Goal: Task Accomplishment & Management: Manage account settings

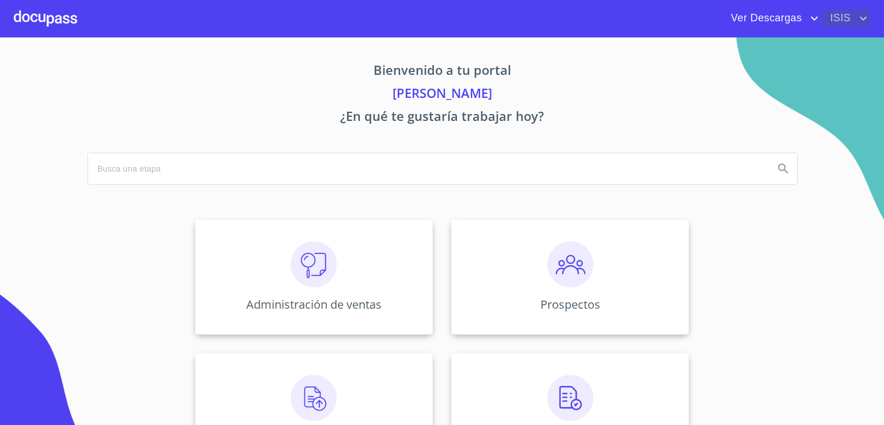
click at [840, 17] on span "ISIS" at bounding box center [838, 18] width 35 height 18
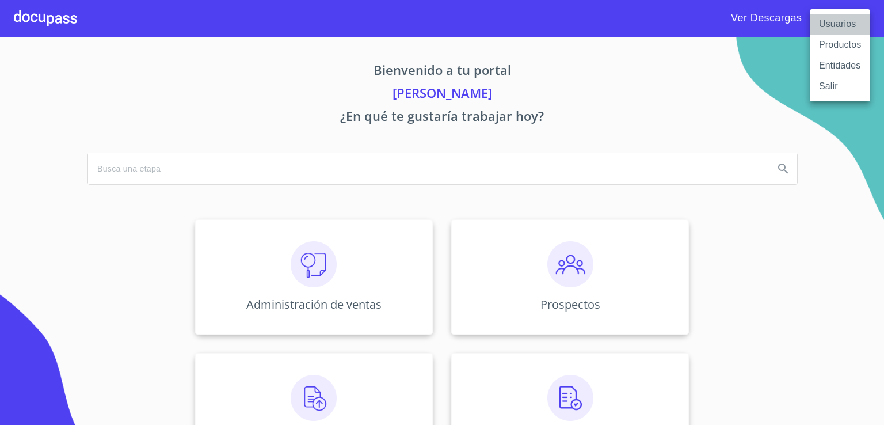
click at [824, 28] on li "Usuarios" at bounding box center [840, 24] width 60 height 21
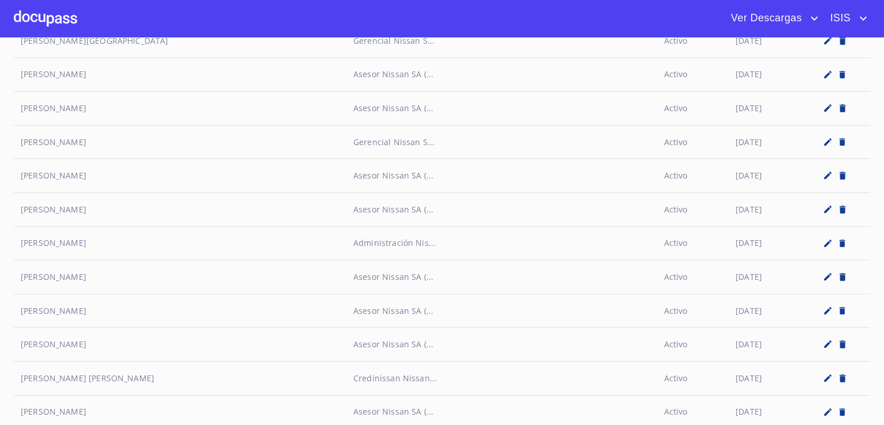
scroll to position [2157, 0]
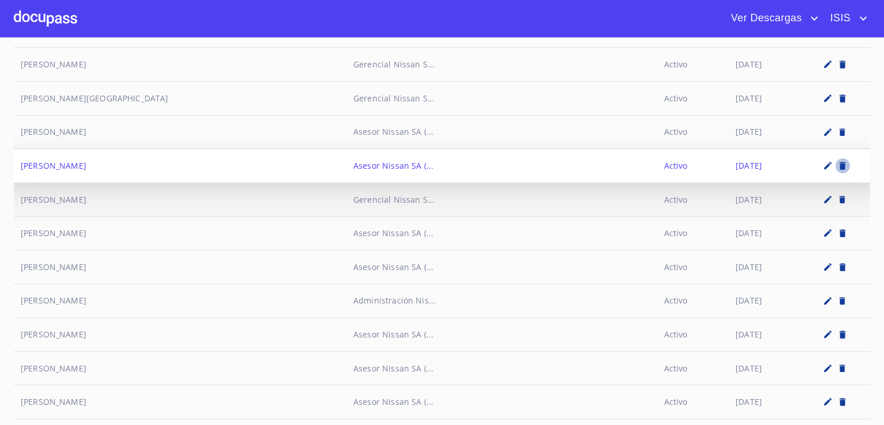
click at [840, 162] on icon "button" at bounding box center [843, 165] width 6 height 7
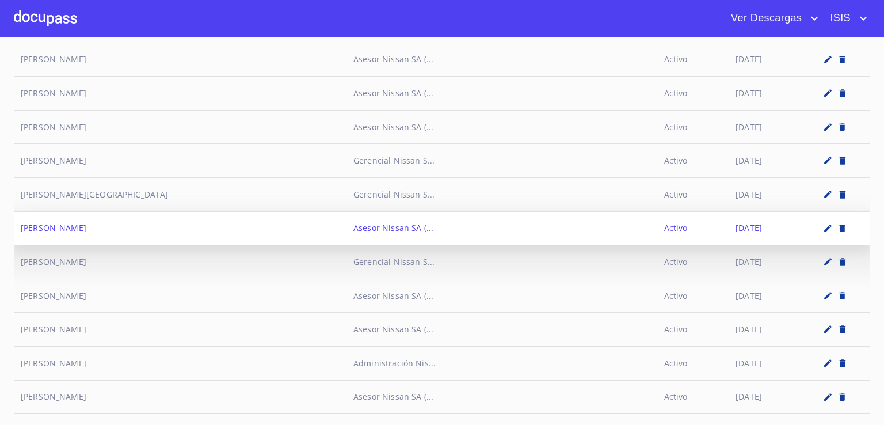
scroll to position [2042, 0]
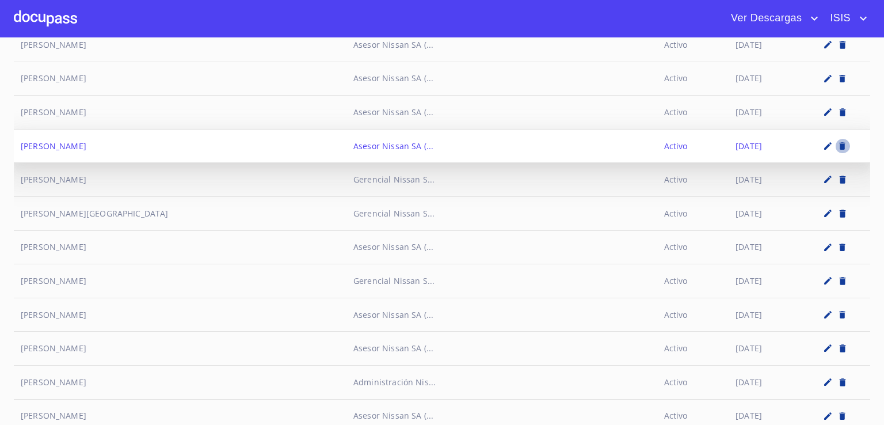
click at [840, 142] on icon "button" at bounding box center [843, 145] width 6 height 7
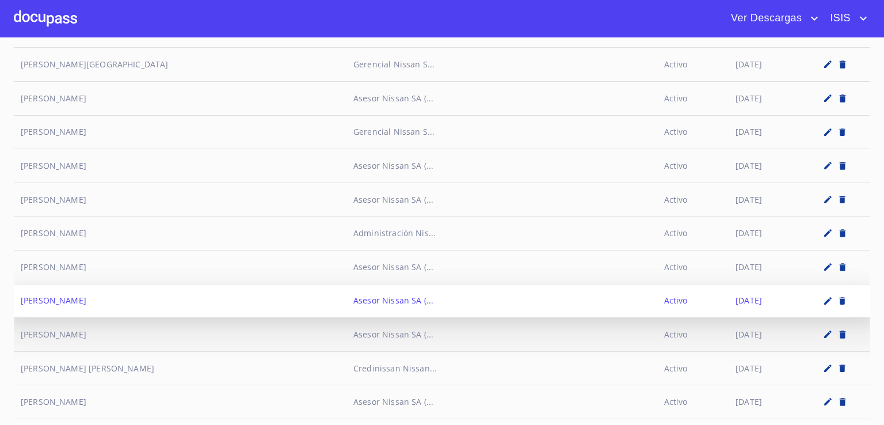
scroll to position [2215, 0]
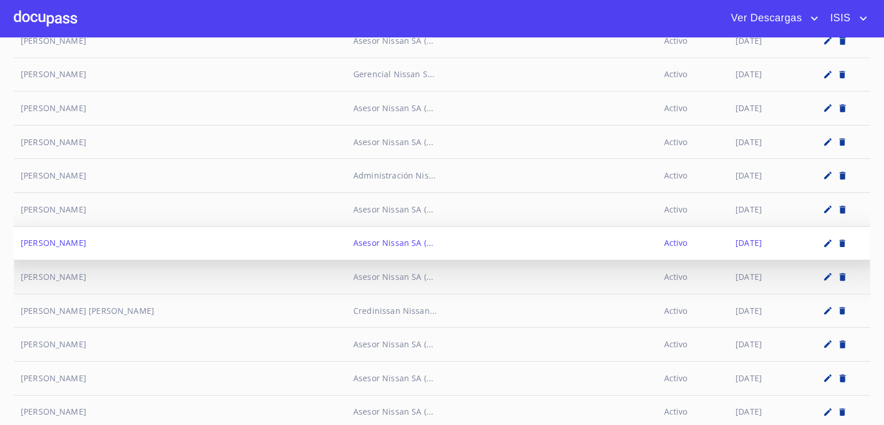
click at [840, 239] on icon "button" at bounding box center [843, 242] width 6 height 7
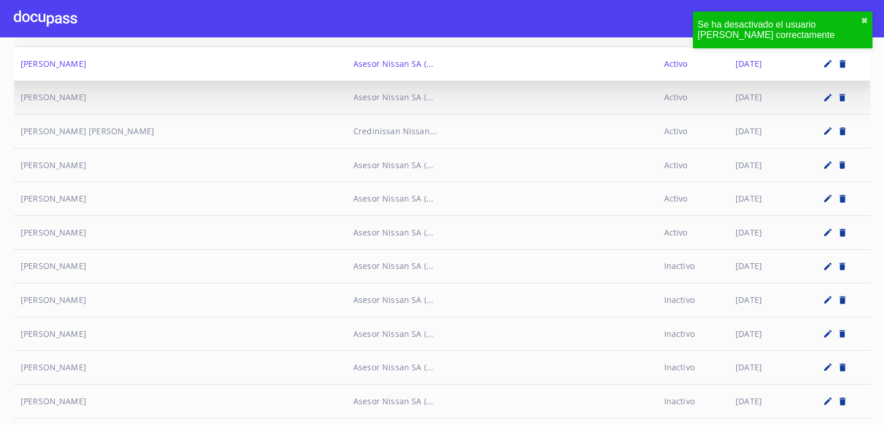
scroll to position [2445, 0]
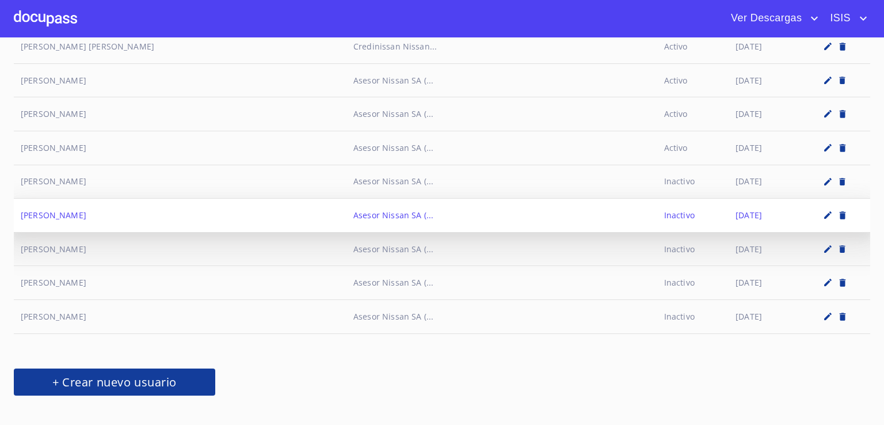
click at [824, 211] on icon "button" at bounding box center [827, 214] width 7 height 7
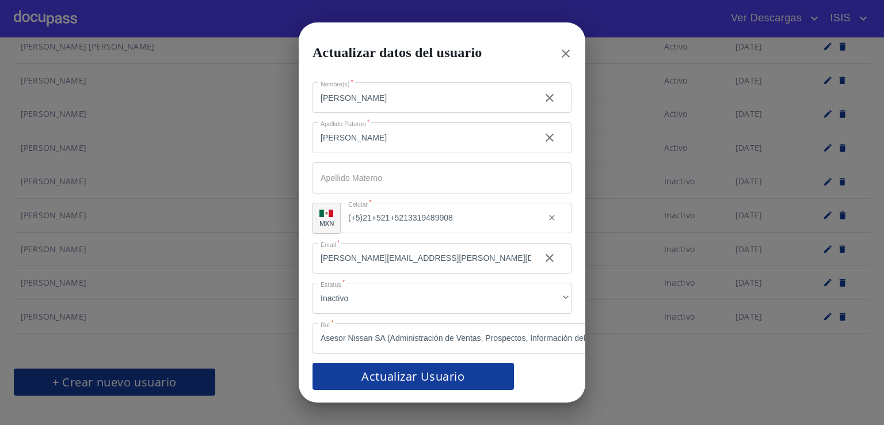
click at [564, 49] on icon "button" at bounding box center [566, 53] width 8 height 8
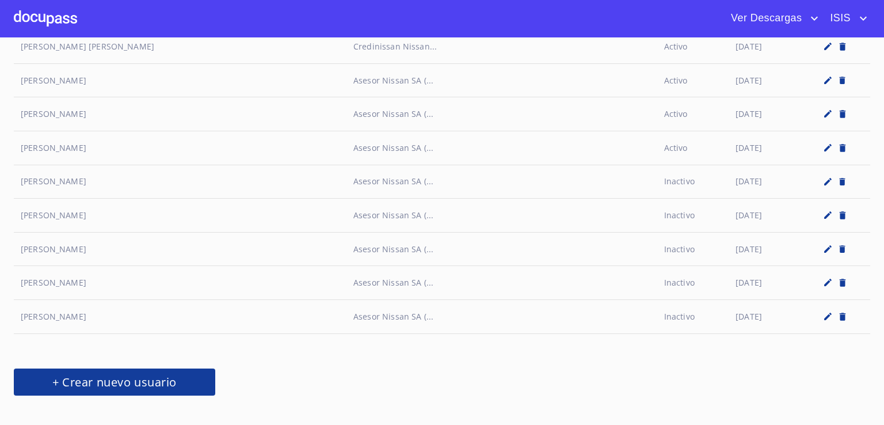
drag, startPoint x: 146, startPoint y: 208, endPoint x: 10, endPoint y: 210, distance: 136.4
click at [10, 210] on div "Usuarios Nombre Rol Estatus Created [PERSON_NAME] nissan SA... Activo [PERSON_N…" at bounding box center [442, 230] width 884 height 387
click at [0, 231] on div "Usuarios Nombre Rol Estatus Created [PERSON_NAME] nissan SA... Activo [PERSON_N…" at bounding box center [442, 230] width 884 height 387
click at [283, 370] on div "+ Crear nuevo usuario" at bounding box center [442, 381] width 856 height 27
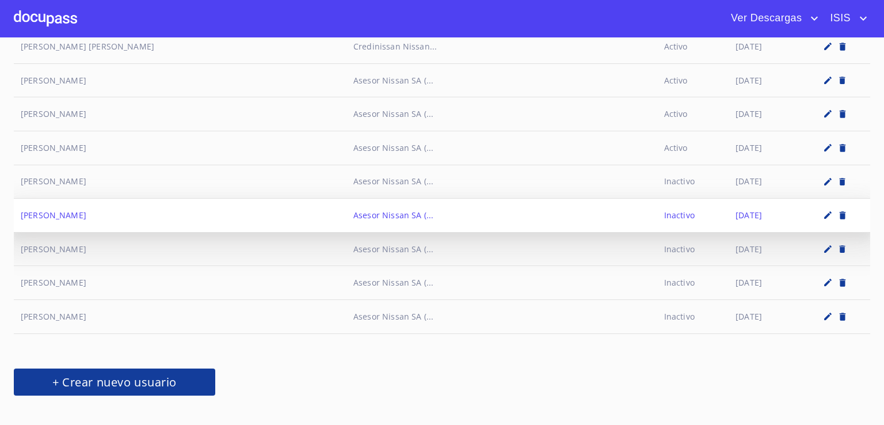
copy td "[PERSON_NAME]"
drag, startPoint x: 144, startPoint y: 205, endPoint x: 22, endPoint y: 211, distance: 122.7
click at [22, 211] on td "[PERSON_NAME]" at bounding box center [180, 216] width 333 height 34
click at [823, 210] on icon "button" at bounding box center [828, 215] width 10 height 10
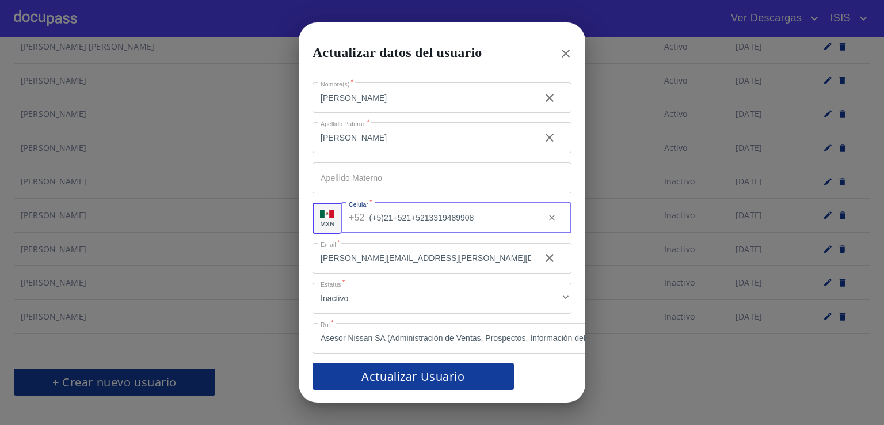
drag, startPoint x: 455, startPoint y: 210, endPoint x: 415, endPoint y: 214, distance: 39.9
click at [415, 214] on input "(+5)21+521+5213319489908" at bounding box center [452, 218] width 166 height 31
drag, startPoint x: 476, startPoint y: 210, endPoint x: 429, endPoint y: 209, distance: 47.2
click at [429, 209] on input "(+5)21+521+5213319489908" at bounding box center [452, 218] width 166 height 31
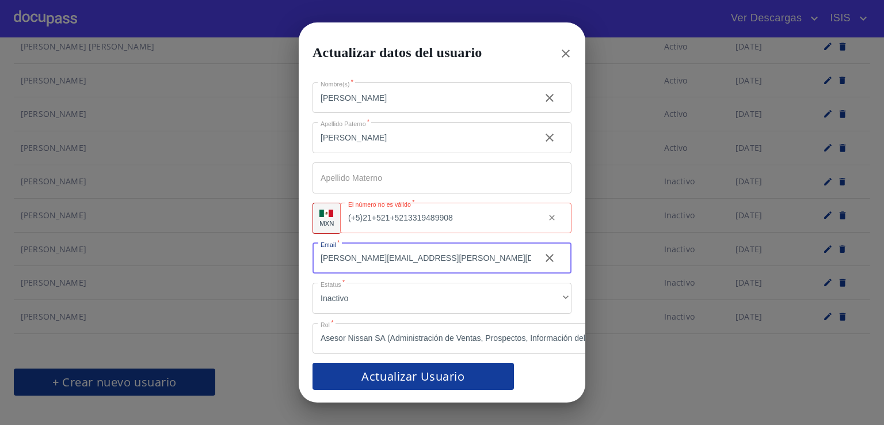
drag, startPoint x: 460, startPoint y: 253, endPoint x: 298, endPoint y: 266, distance: 162.2
click at [299, 266] on div "Nombre(s)   * [PERSON_NAME] ​ Apellido Paterno   * [PERSON_NAME] ​ Apellido Mat…" at bounding box center [442, 235] width 287 height 334
click at [570, 47] on icon "button" at bounding box center [566, 54] width 14 height 14
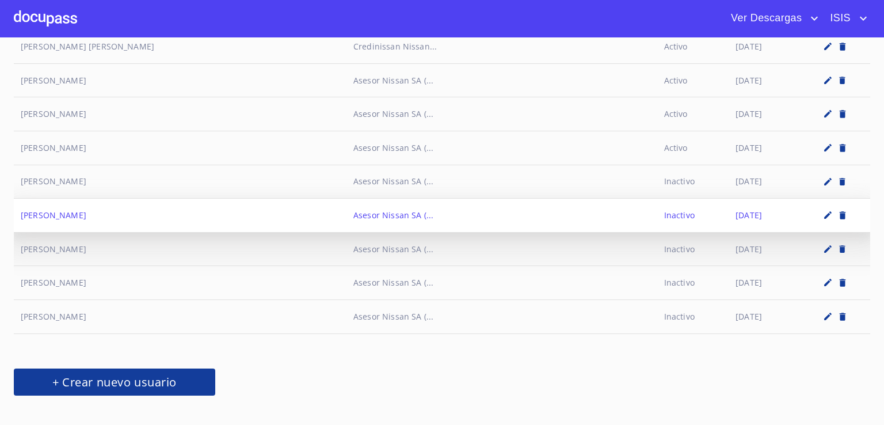
click at [824, 210] on icon "button" at bounding box center [828, 215] width 10 height 10
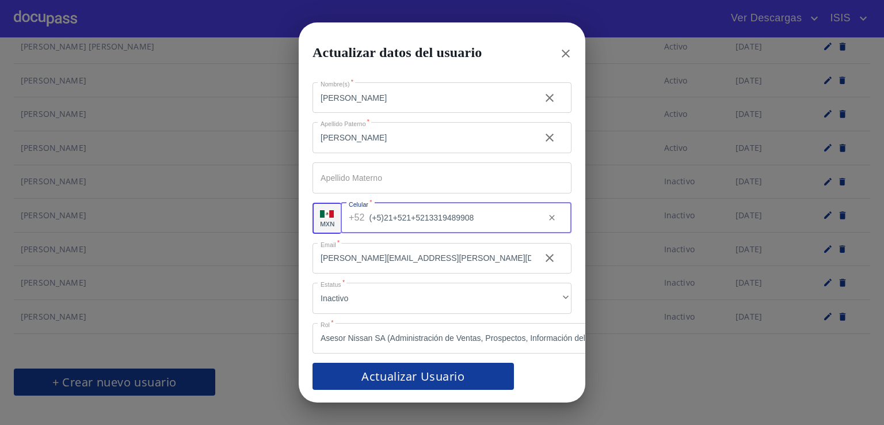
drag, startPoint x: 456, startPoint y: 216, endPoint x: 440, endPoint y: 210, distance: 16.6
click at [419, 213] on input "(+5)21+521+5213319489908" at bounding box center [452, 218] width 166 height 31
drag, startPoint x: 481, startPoint y: 212, endPoint x: 430, endPoint y: 211, distance: 51.2
click at [430, 211] on input "(+5)21+521+5213319489908" at bounding box center [452, 218] width 166 height 31
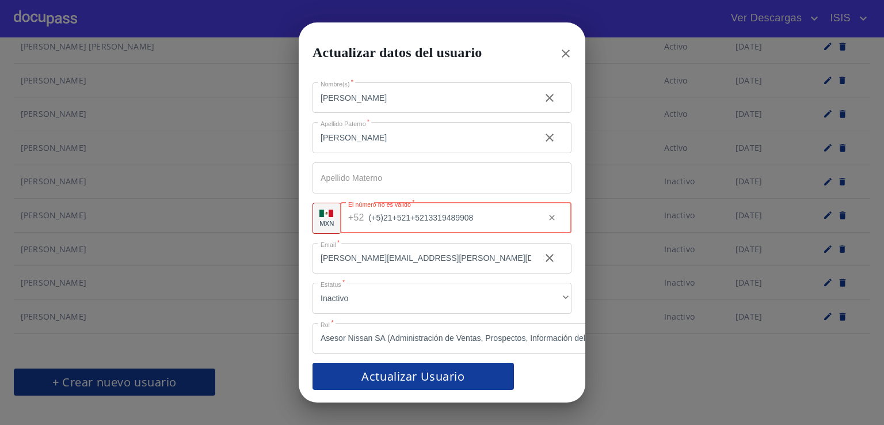
click at [572, 47] on icon "button" at bounding box center [566, 54] width 14 height 14
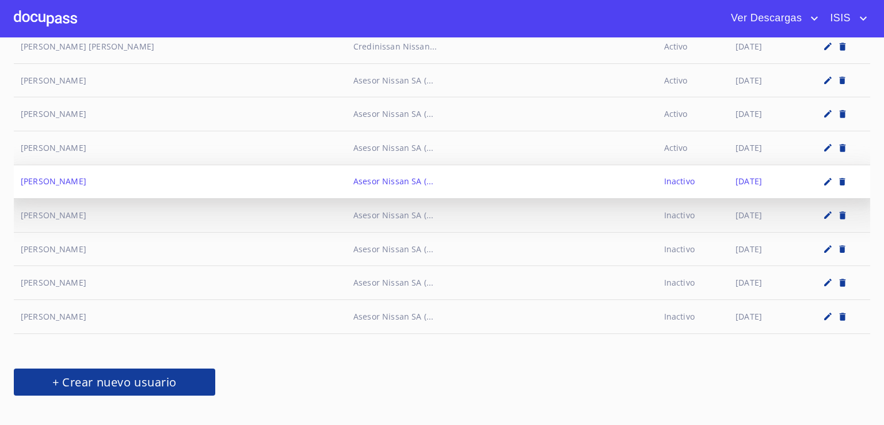
drag, startPoint x: 18, startPoint y: 173, endPoint x: 95, endPoint y: 170, distance: 76.6
click at [95, 170] on td "[PERSON_NAME]" at bounding box center [180, 182] width 333 height 34
copy td "[PERSON_NAME]"
click at [823, 177] on icon "button" at bounding box center [828, 182] width 10 height 10
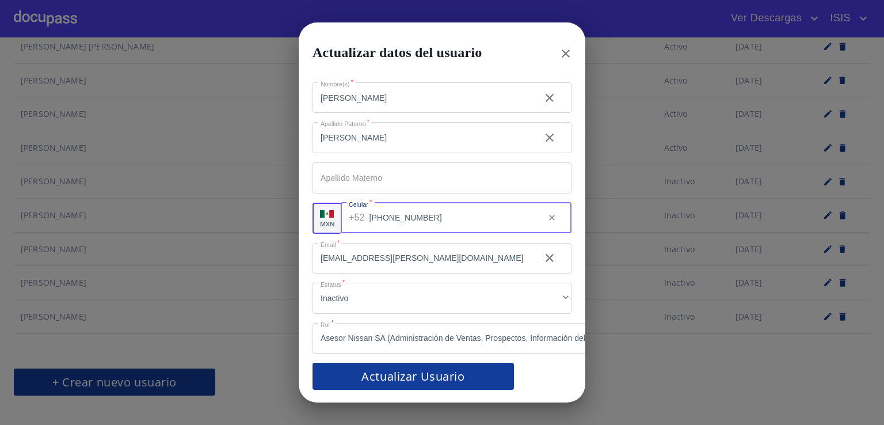
drag, startPoint x: 424, startPoint y: 215, endPoint x: 389, endPoint y: 216, distance: 34.5
click at [389, 216] on input "[PHONE_NUMBER]" at bounding box center [452, 218] width 166 height 31
drag, startPoint x: 442, startPoint y: 209, endPoint x: 392, endPoint y: 212, distance: 49.5
click at [392, 212] on input "[PHONE_NUMBER]" at bounding box center [452, 218] width 166 height 31
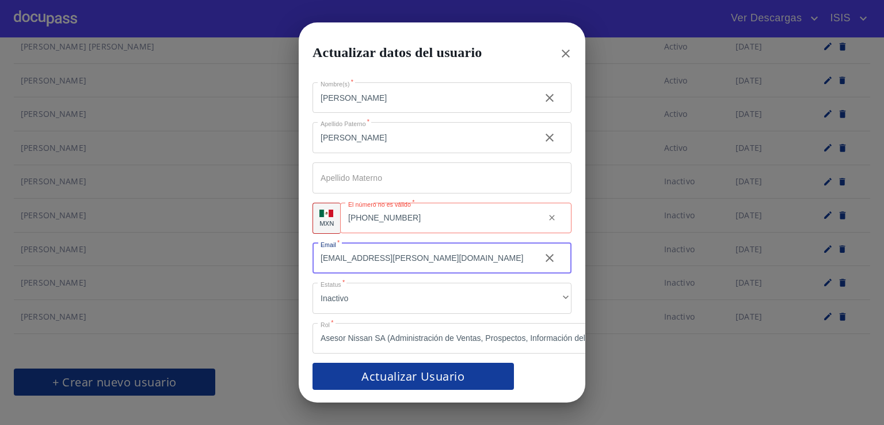
drag, startPoint x: 472, startPoint y: 257, endPoint x: 289, endPoint y: 268, distance: 183.3
click at [289, 268] on div "Actualizar datos del usuario Nombre(s)   * [PERSON_NAME] ​ Apellido Paterno   *…" at bounding box center [442, 212] width 856 height 425
click at [567, 48] on icon "button" at bounding box center [566, 54] width 14 height 14
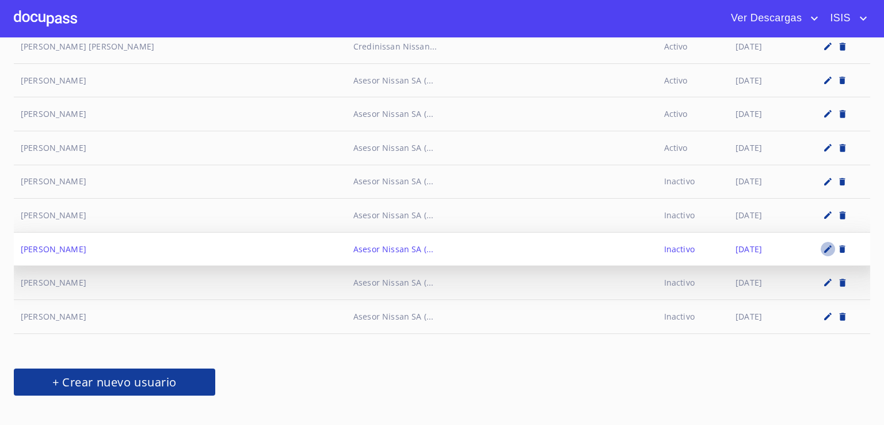
click at [823, 244] on icon "button" at bounding box center [828, 249] width 10 height 10
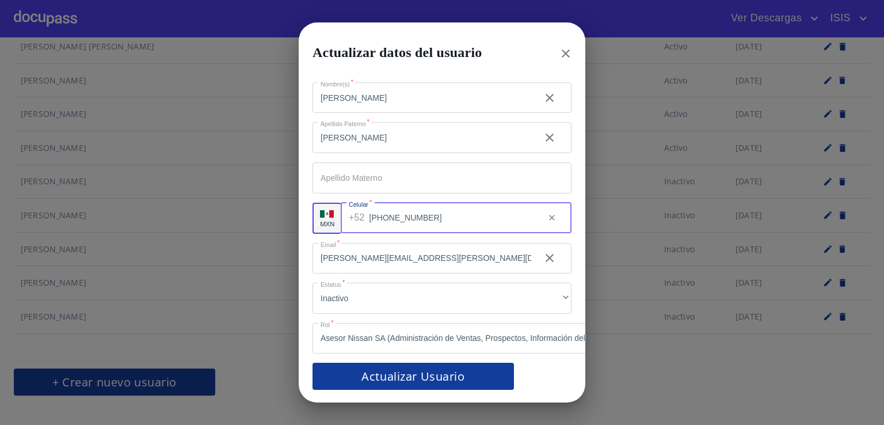
drag, startPoint x: 416, startPoint y: 219, endPoint x: 392, endPoint y: 219, distance: 24.2
click at [392, 219] on input "[PHONE_NUMBER]" at bounding box center [452, 218] width 166 height 31
drag, startPoint x: 447, startPoint y: 207, endPoint x: 391, endPoint y: 218, distance: 57.4
click at [391, 218] on input "[PHONE_NUMBER]" at bounding box center [452, 218] width 166 height 31
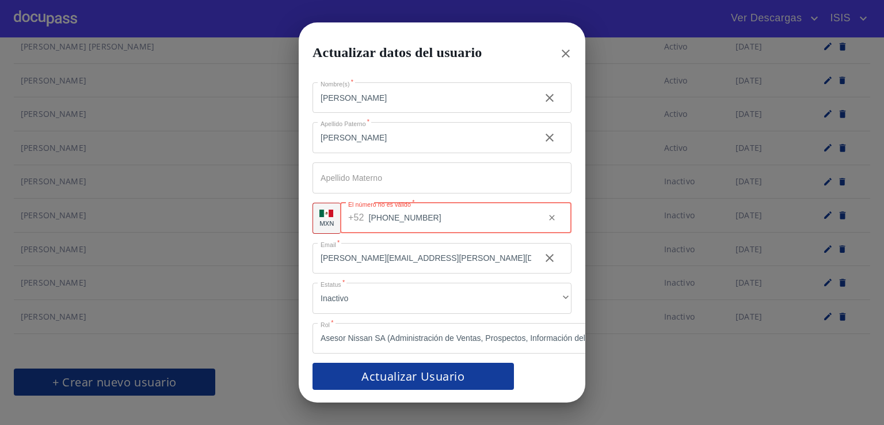
click at [245, 293] on div "Actualizar datos del usuario Nombre(s)   * [PERSON_NAME]   * [PERSON_NAME] ​ Ap…" at bounding box center [442, 212] width 856 height 425
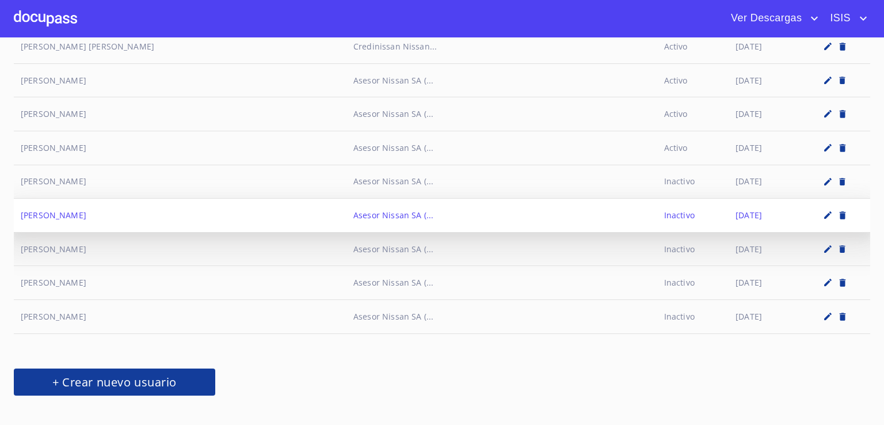
drag, startPoint x: 149, startPoint y: 206, endPoint x: 22, endPoint y: 206, distance: 127.2
click at [22, 206] on td "[PERSON_NAME]" at bounding box center [180, 216] width 333 height 34
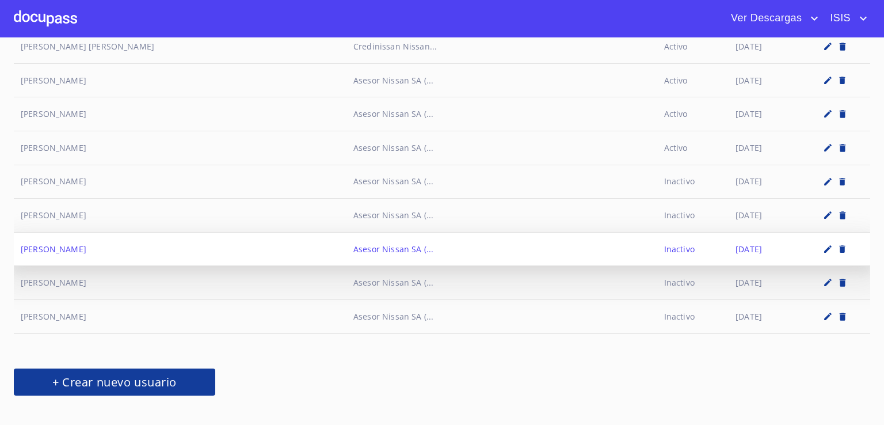
drag, startPoint x: 150, startPoint y: 243, endPoint x: 21, endPoint y: 246, distance: 129.5
click at [21, 246] on td "[PERSON_NAME]" at bounding box center [180, 249] width 333 height 34
copy td "[PERSON_NAME]"
click at [823, 244] on icon "button" at bounding box center [828, 249] width 10 height 10
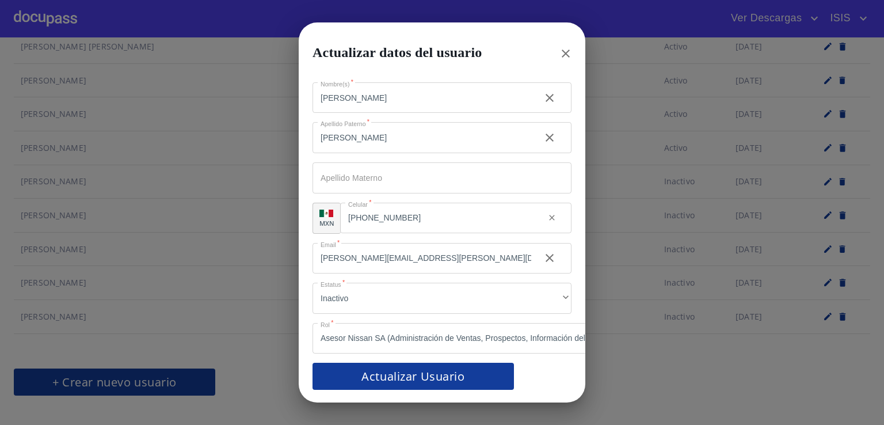
scroll to position [1, 0]
drag, startPoint x: 449, startPoint y: 255, endPoint x: 307, endPoint y: 247, distance: 143.0
click at [307, 247] on div "Nombre(s)   * [PERSON_NAME]   * [PERSON_NAME] ​ Apellido Materno ​ MXN Celular …" at bounding box center [442, 235] width 287 height 334
click at [571, 42] on button "button" at bounding box center [566, 54] width 28 height 28
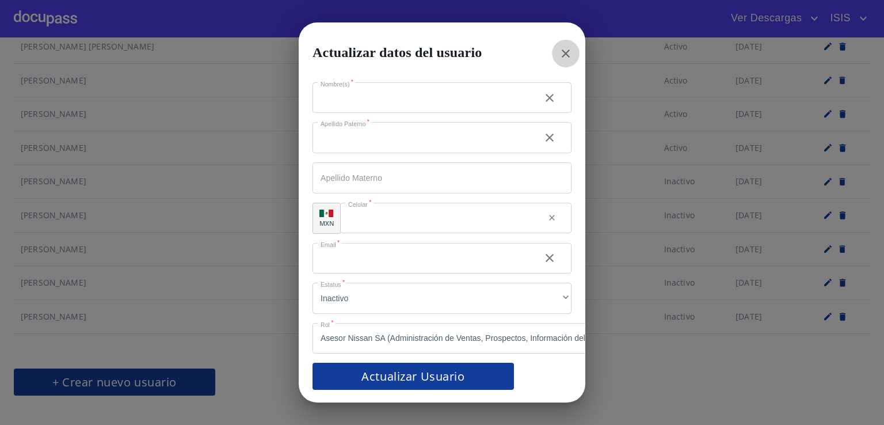
scroll to position [0, 0]
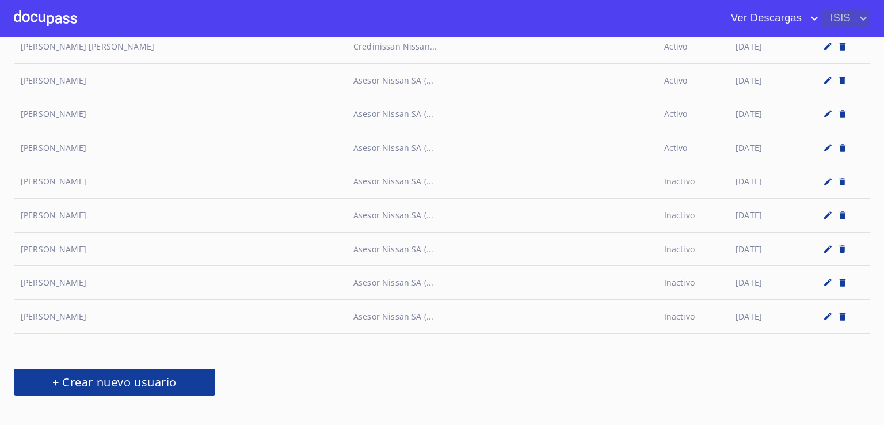
click at [839, 25] on span "ISIS" at bounding box center [838, 18] width 35 height 18
click at [830, 88] on li "Salir" at bounding box center [840, 86] width 60 height 21
